Goal: Ask a question: Seek information or help from site administrators or community

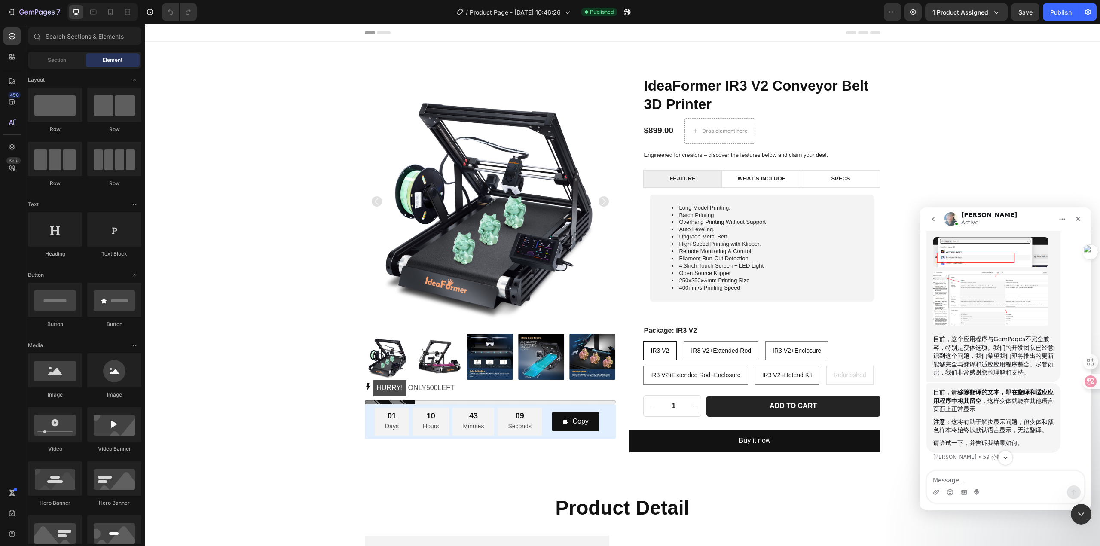
scroll to position [2701, 0]
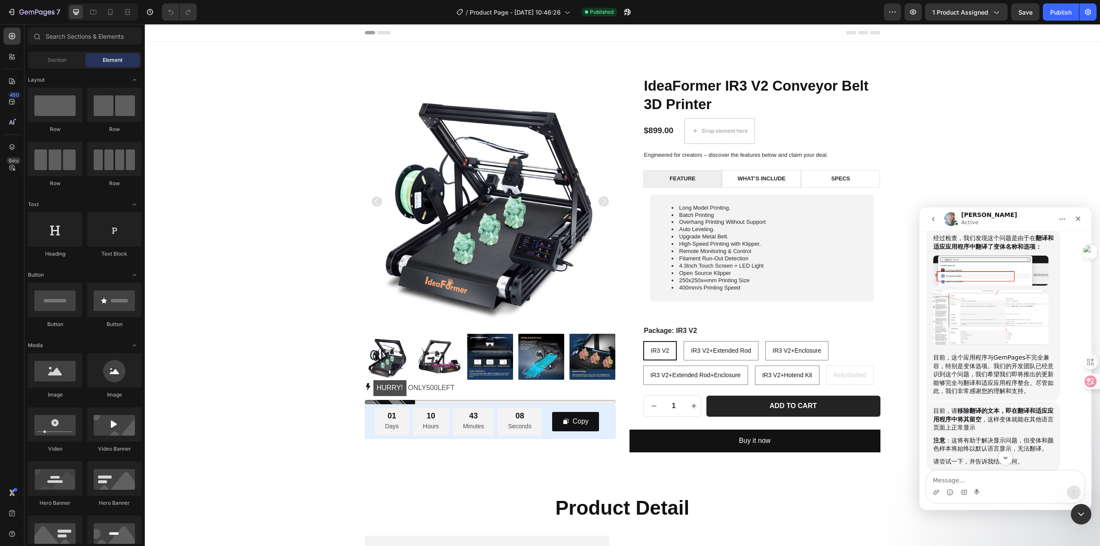
click at [972, 286] on img "Annie说…" at bounding box center [990, 271] width 115 height 30
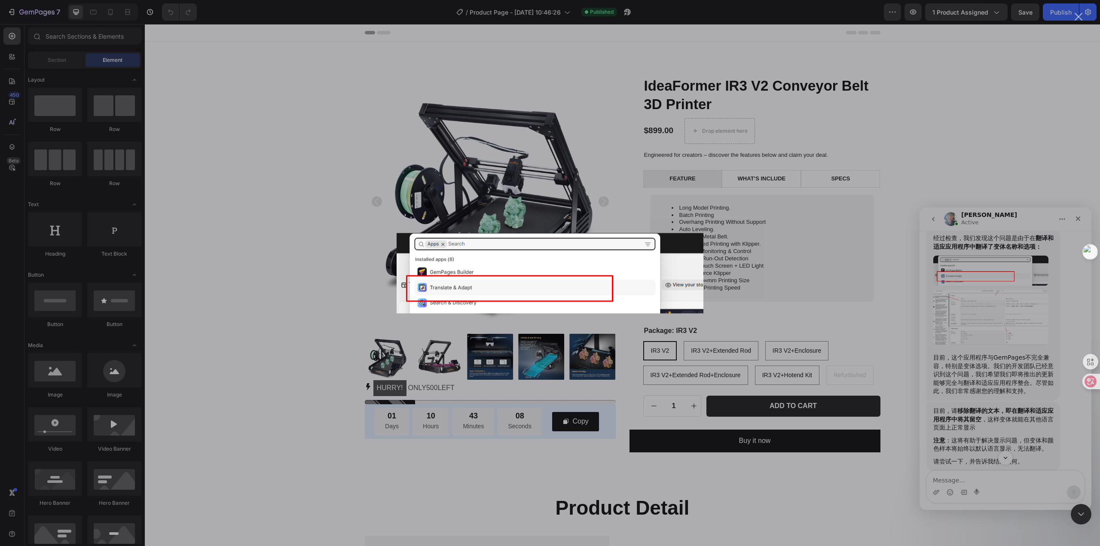
scroll to position [0, 0]
click at [981, 168] on div "Intercom Messenger" at bounding box center [550, 273] width 1100 height 546
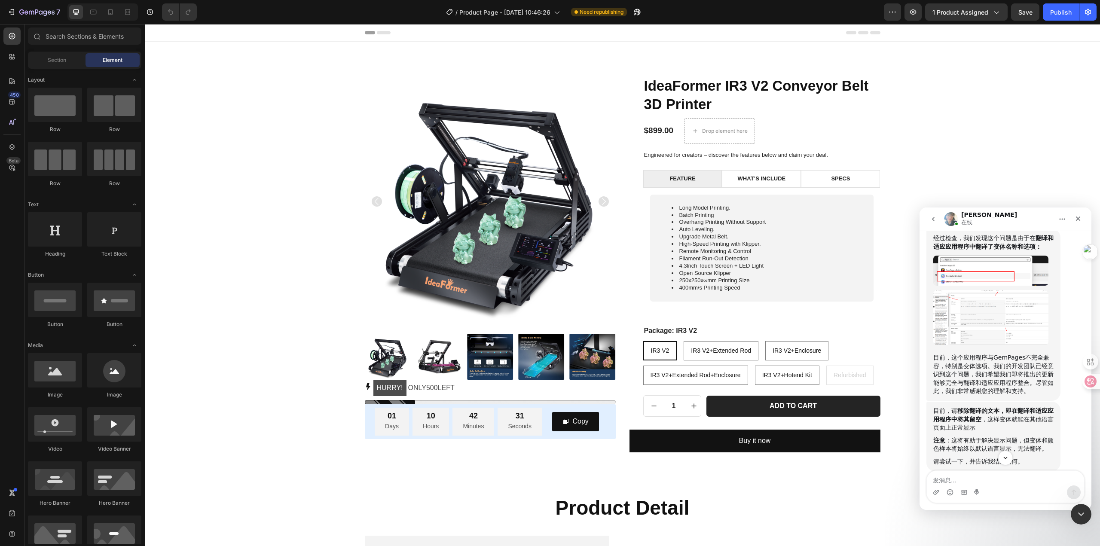
scroll to position [2710, 0]
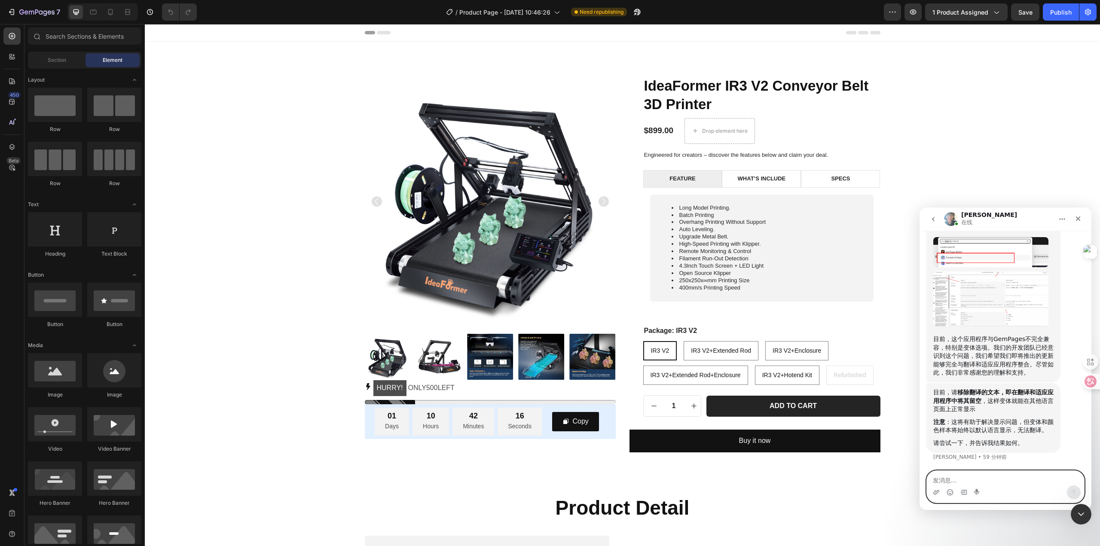
click at [974, 483] on textarea "发消息..." at bounding box center [1004, 478] width 157 height 15
type textarea "我没听懂如何操作？"
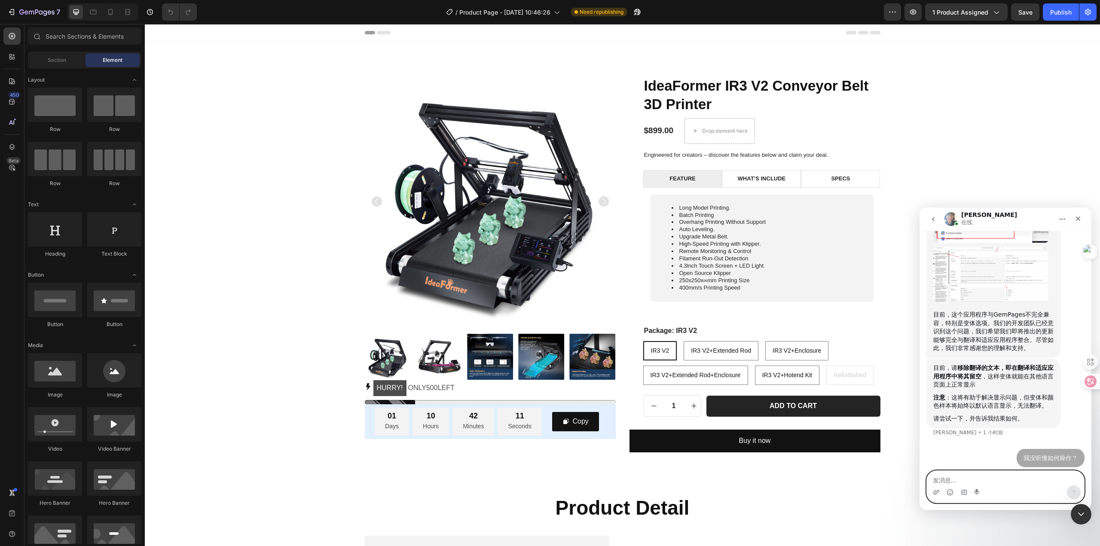
scroll to position [2736, 0]
type textarea "能录视频演示吗"
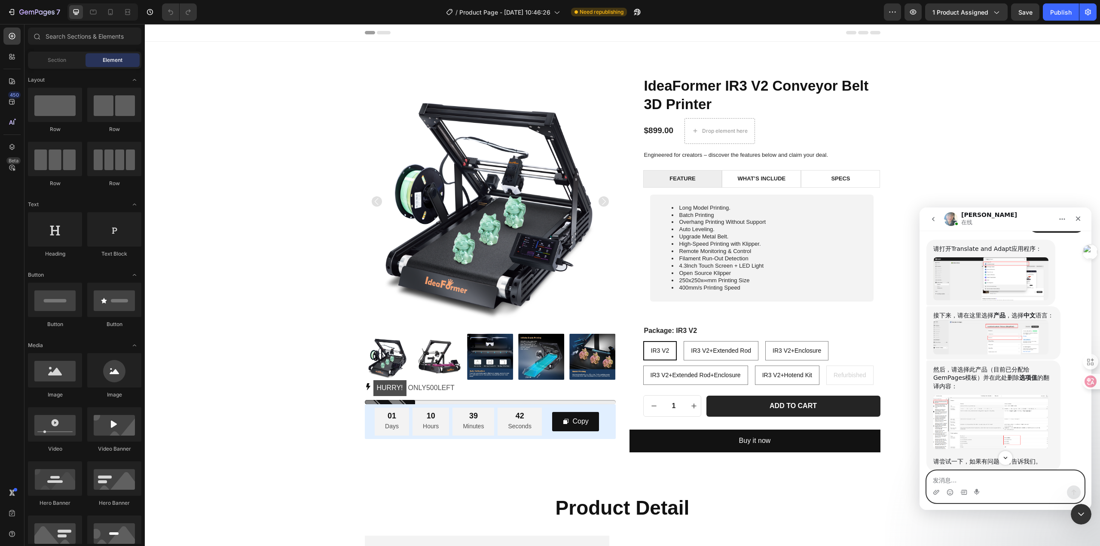
scroll to position [2993, 0]
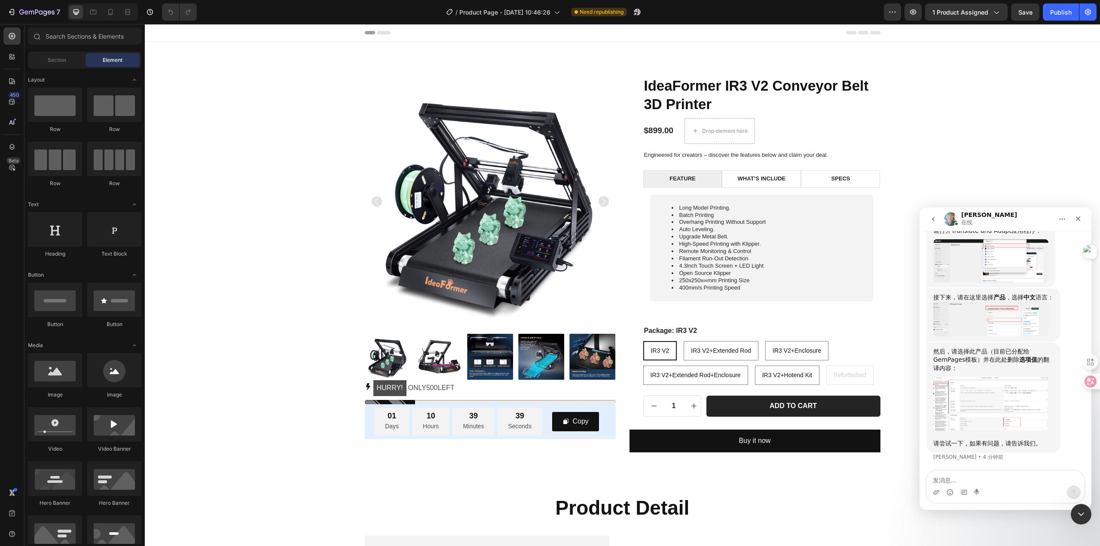
click at [994, 402] on img "Annie说…" at bounding box center [990, 404] width 115 height 54
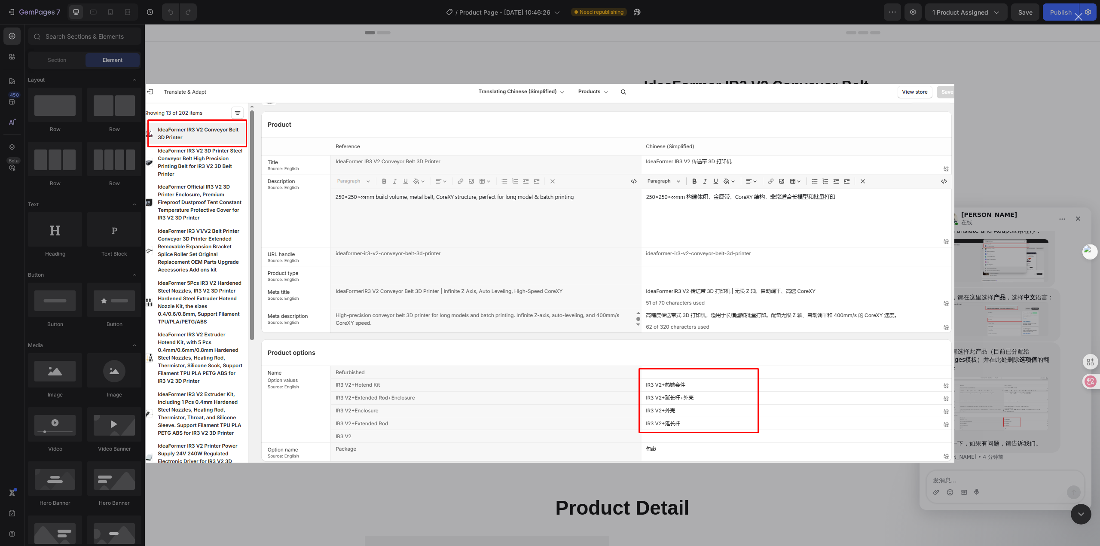
scroll to position [0, 0]
click at [838, 481] on div "Intercom Messenger" at bounding box center [550, 273] width 1100 height 546
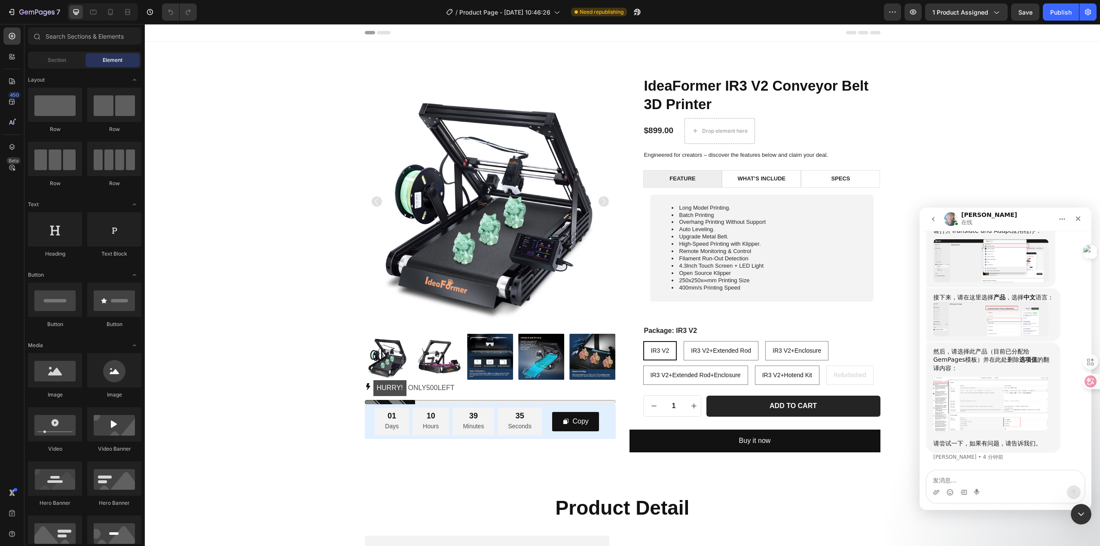
click at [1026, 321] on img "Annie说…" at bounding box center [990, 319] width 115 height 34
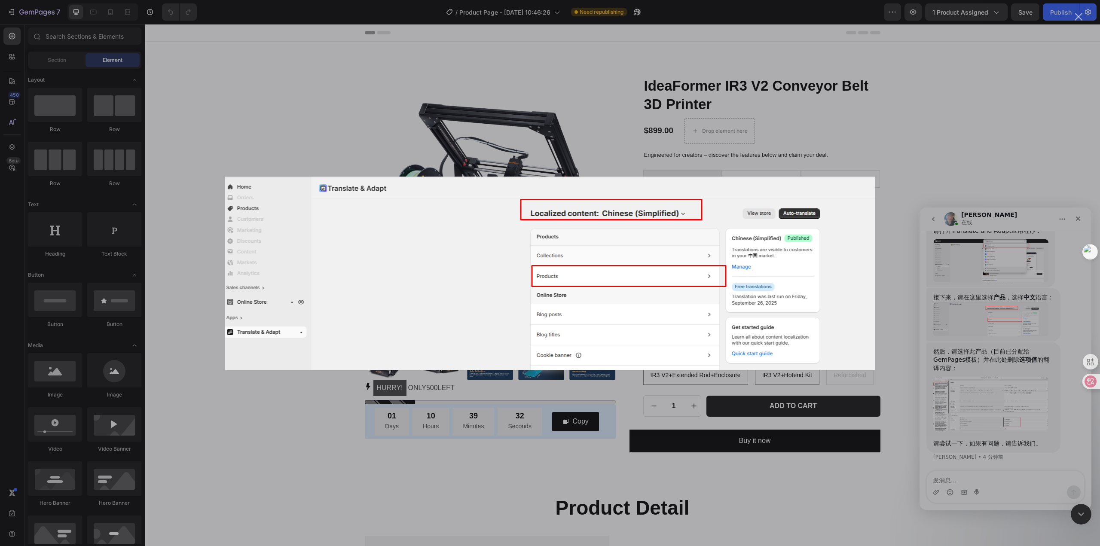
click at [886, 431] on div "Intercom Messenger" at bounding box center [550, 273] width 1100 height 546
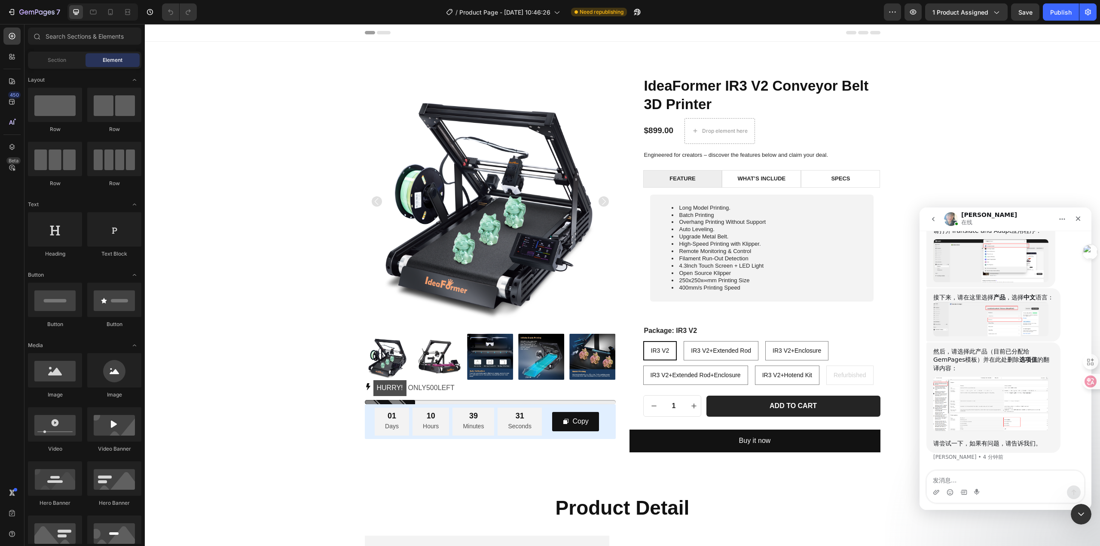
click at [969, 407] on img "Annie说…" at bounding box center [990, 404] width 115 height 54
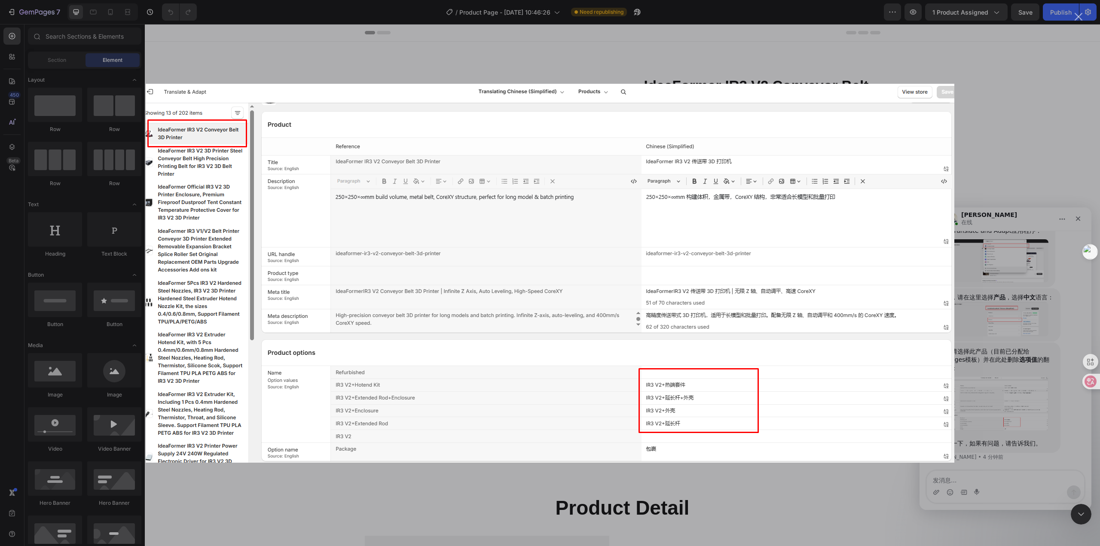
click at [854, 480] on div "Intercom Messenger" at bounding box center [550, 273] width 1100 height 546
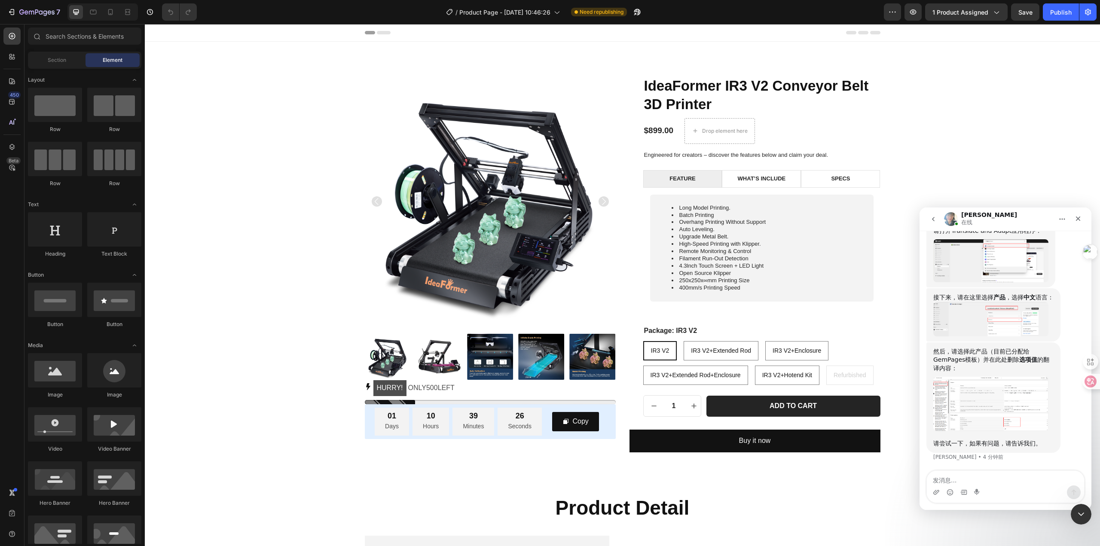
scroll to position [2907, 0]
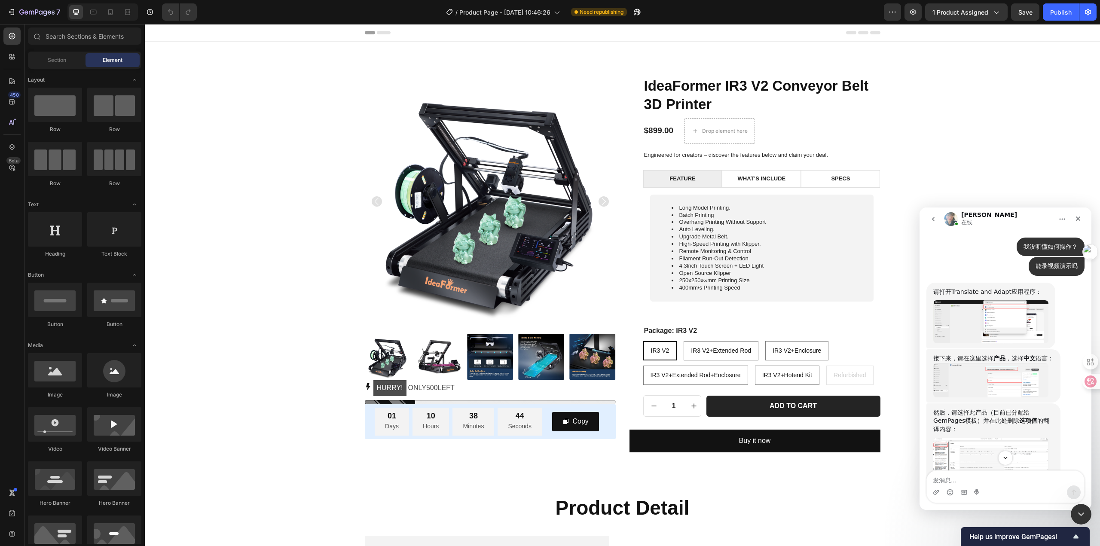
click at [994, 397] on img "Annie说…" at bounding box center [990, 380] width 115 height 34
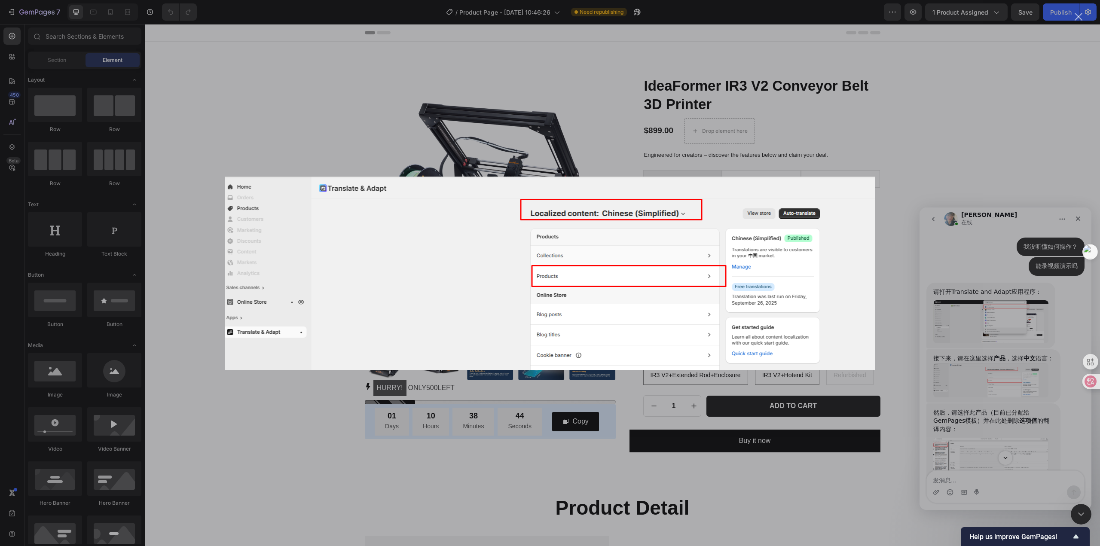
scroll to position [0, 0]
click at [994, 355] on div "Intercom Messenger" at bounding box center [550, 273] width 1100 height 546
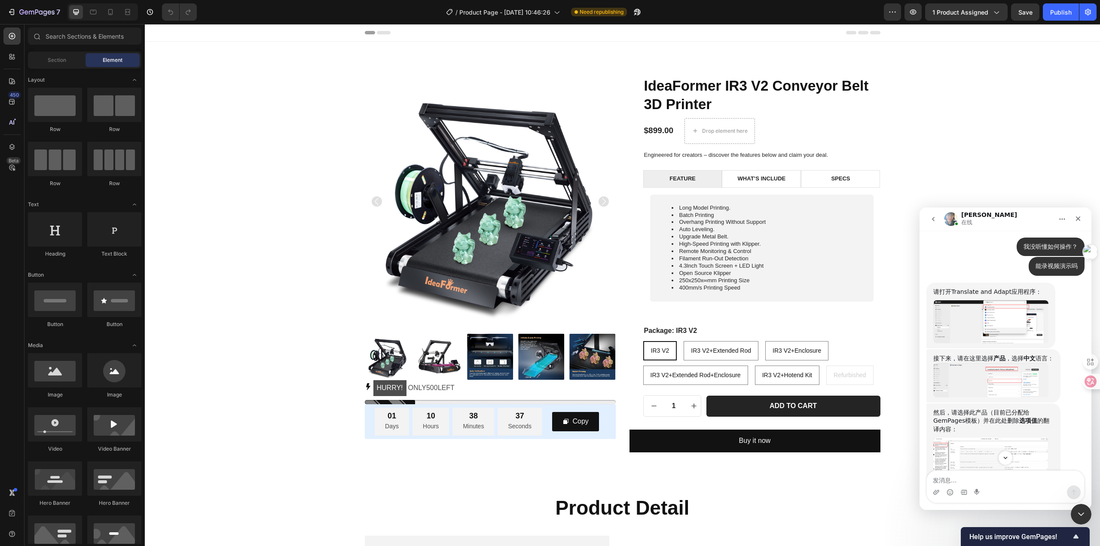
click at [994, 343] on img "Annie说…" at bounding box center [990, 321] width 115 height 43
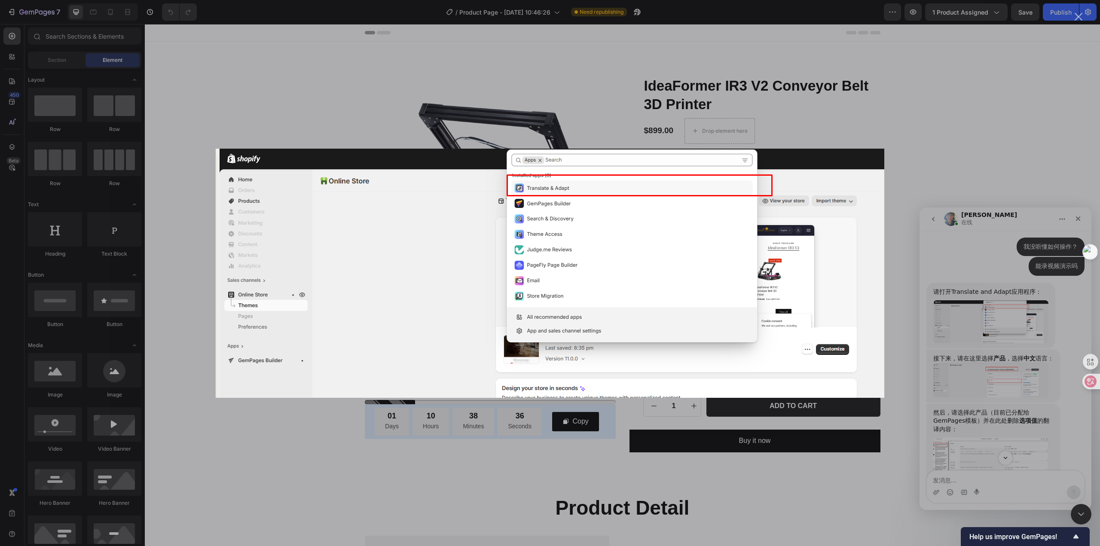
click at [994, 354] on div "Intercom Messenger" at bounding box center [550, 273] width 1100 height 546
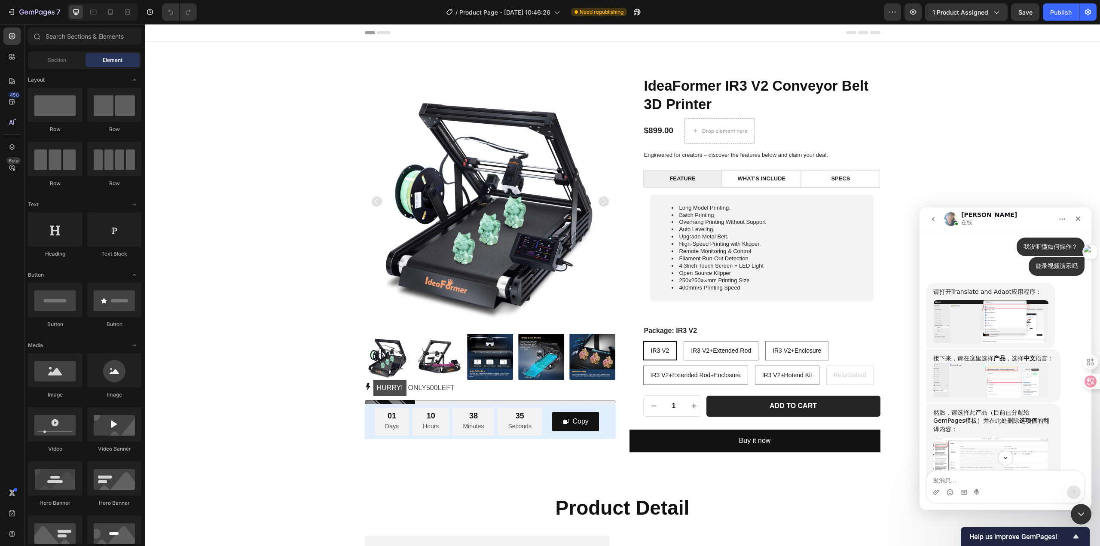
click at [990, 397] on img "Annie说…" at bounding box center [990, 380] width 115 height 34
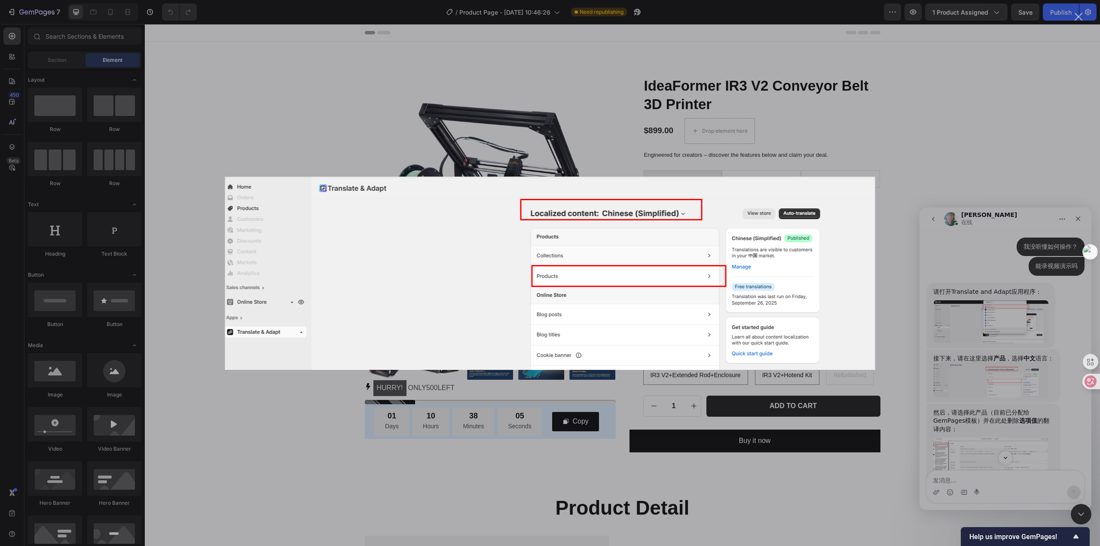
click at [804, 427] on div "Intercom Messenger" at bounding box center [550, 273] width 1100 height 546
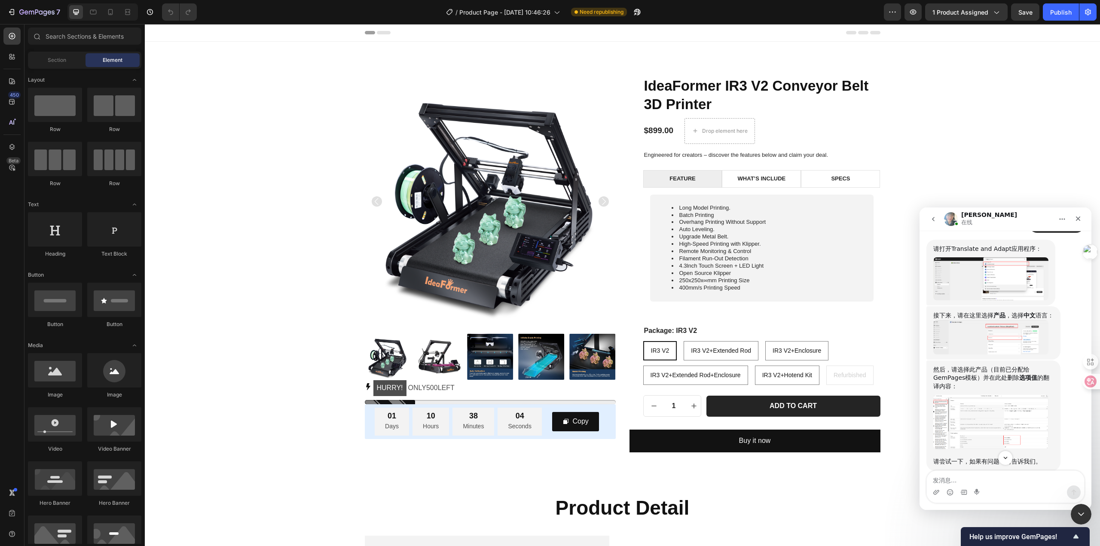
scroll to position [2993, 0]
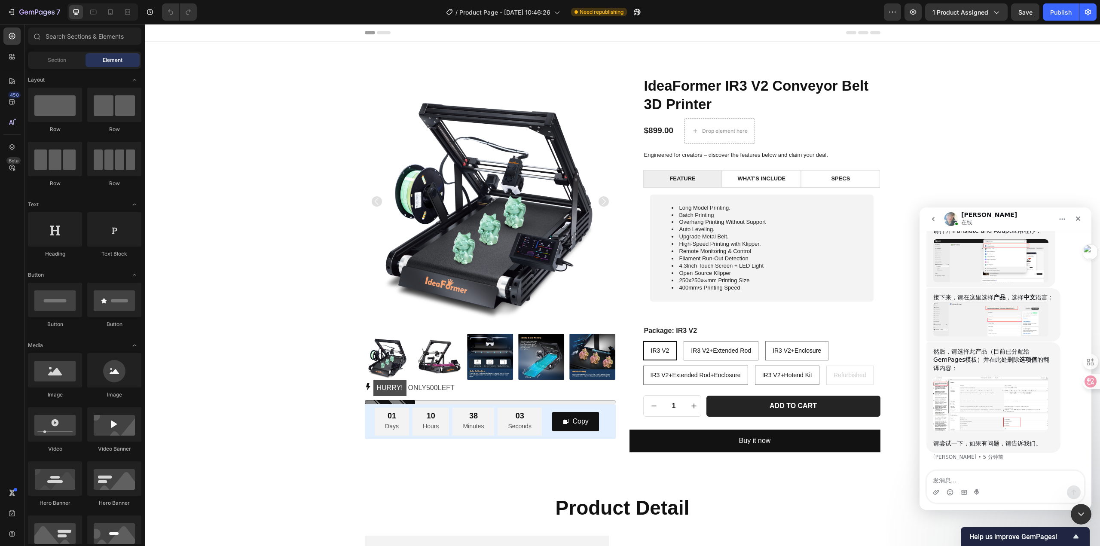
click at [1011, 411] on img "Annie说…" at bounding box center [990, 404] width 115 height 54
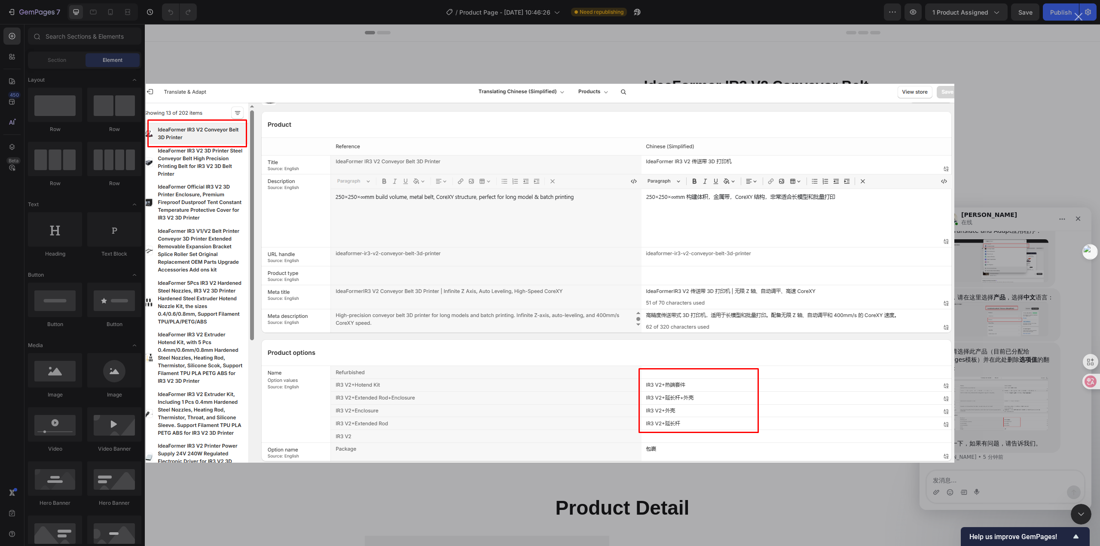
scroll to position [0, 0]
click at [1011, 411] on div "Intercom Messenger" at bounding box center [550, 273] width 1100 height 546
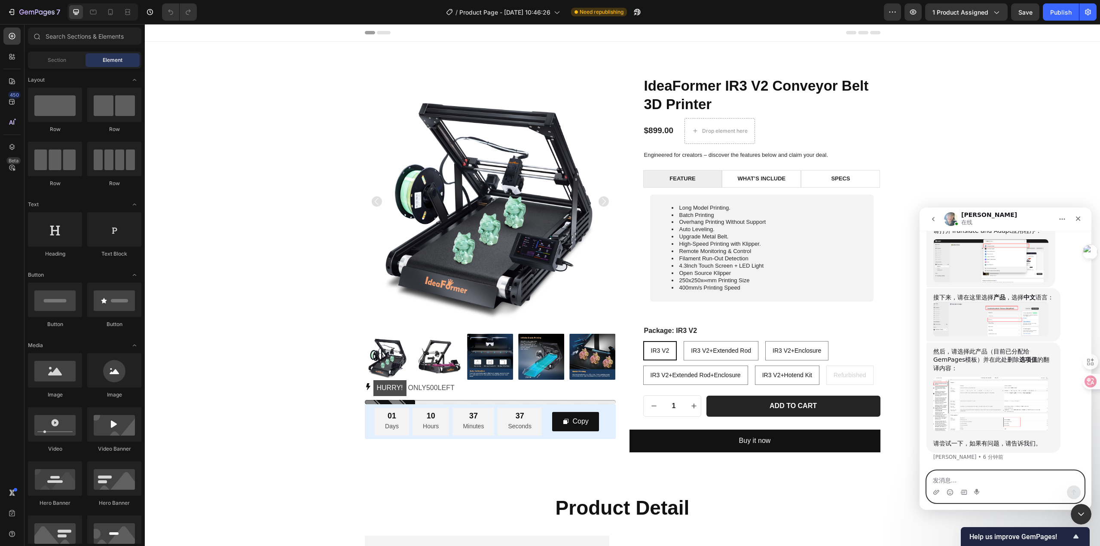
click at [965, 480] on textarea "发消息..." at bounding box center [1004, 478] width 157 height 15
type textarea "请问你们什么时候可以修复这个问题？"
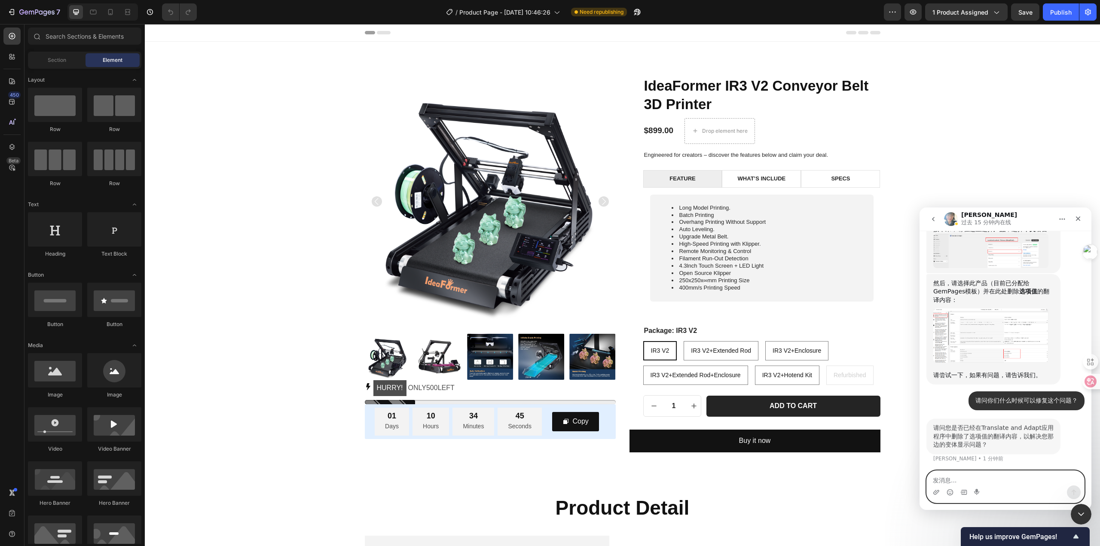
scroll to position [3062, 0]
click at [1010, 480] on textarea "发消息..." at bounding box center [1004, 478] width 157 height 15
type textarea "没有"
click at [960, 476] on textarea "发消息..." at bounding box center [1004, 478] width 157 height 15
type textarea "仍然没解决"
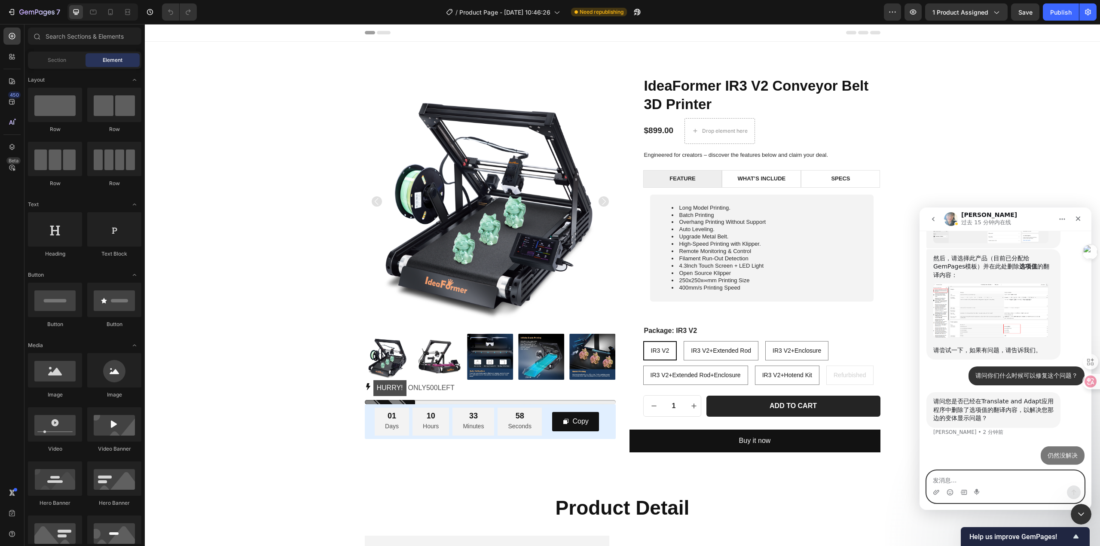
scroll to position [3087, 0]
click at [978, 475] on textarea "发消息..." at bounding box center [1004, 478] width 157 height 15
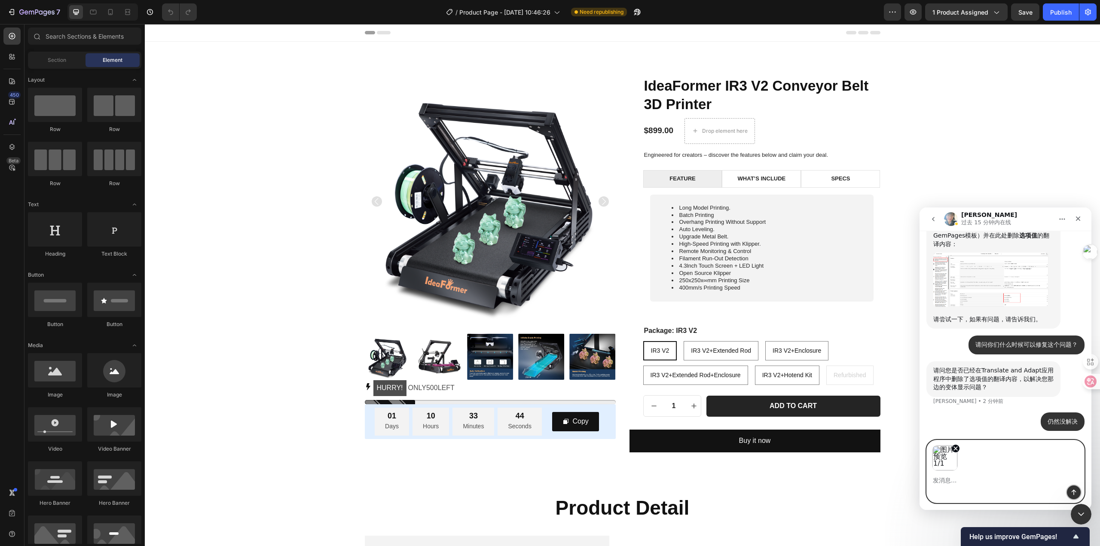
click at [1073, 491] on icon "发送消息…" at bounding box center [1073, 493] width 5 height 6
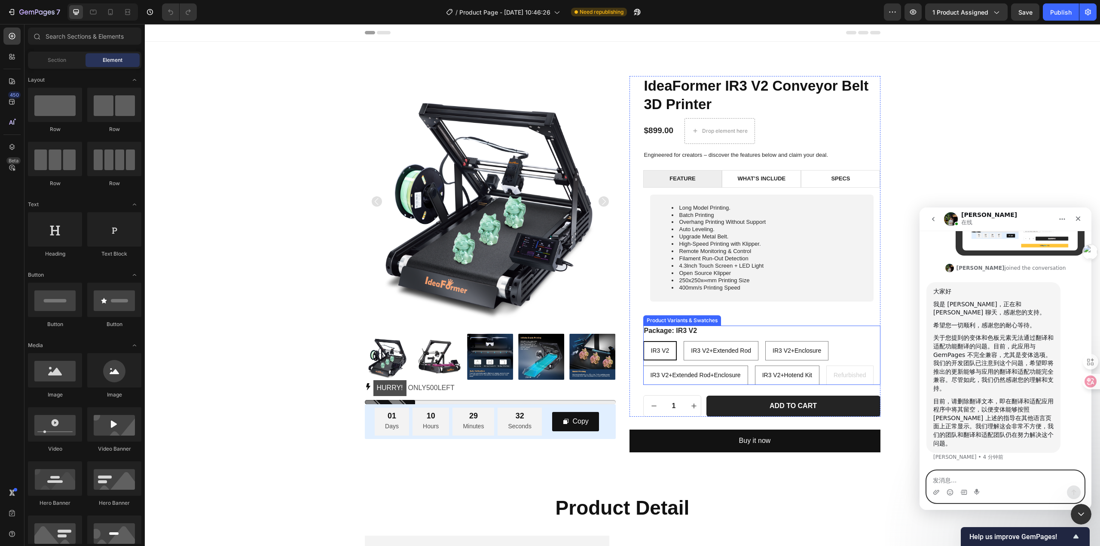
scroll to position [172, 0]
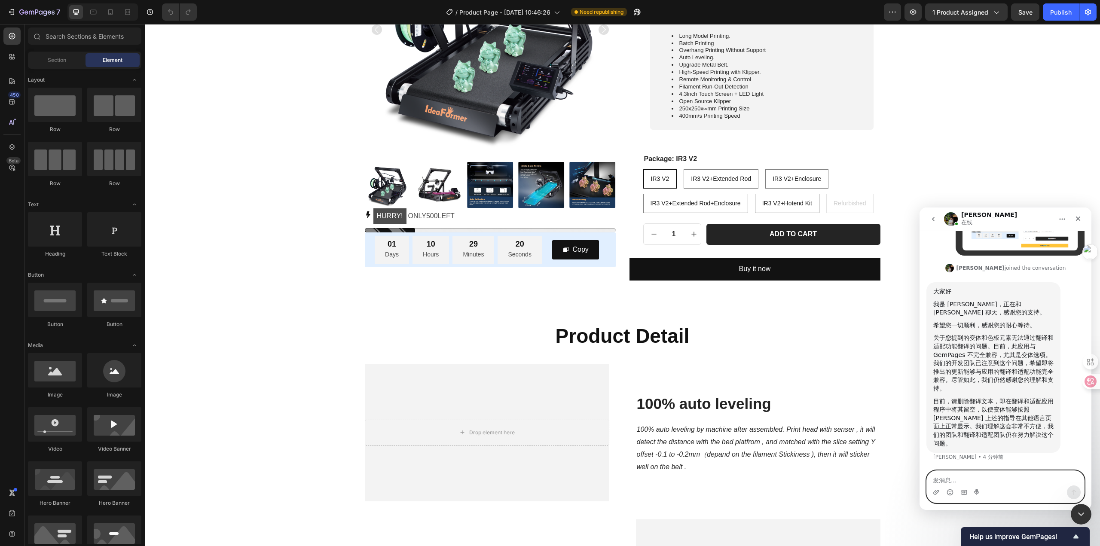
click at [997, 473] on textarea "发消息..." at bounding box center [1004, 478] width 157 height 15
type textarea "发"
type textarea "删除了仍然有样式的问题"
